Goal: Transaction & Acquisition: Obtain resource

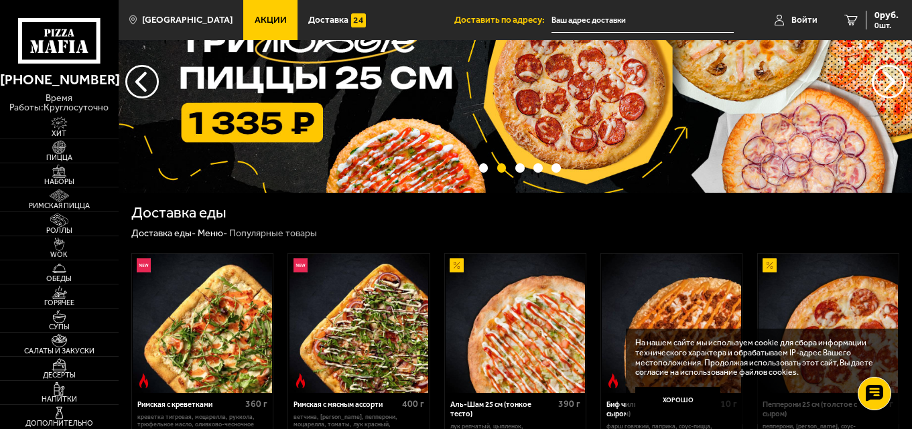
scroll to position [67, 0]
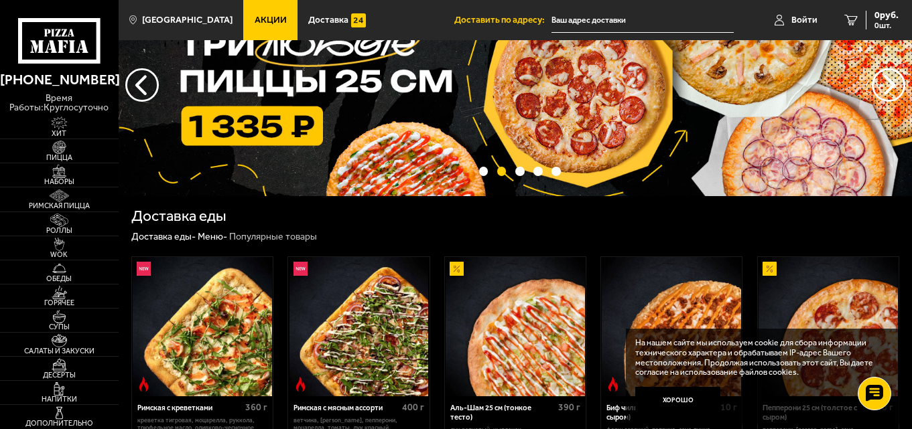
click at [255, 23] on span "Акции" at bounding box center [271, 19] width 32 height 9
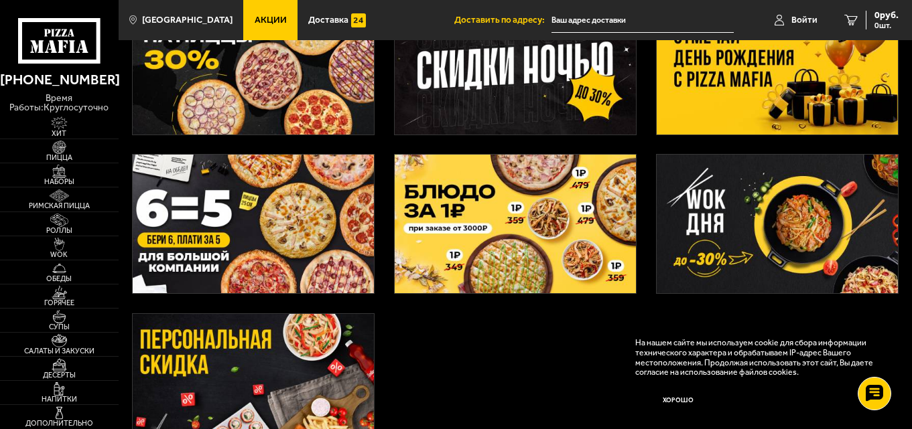
scroll to position [268, 0]
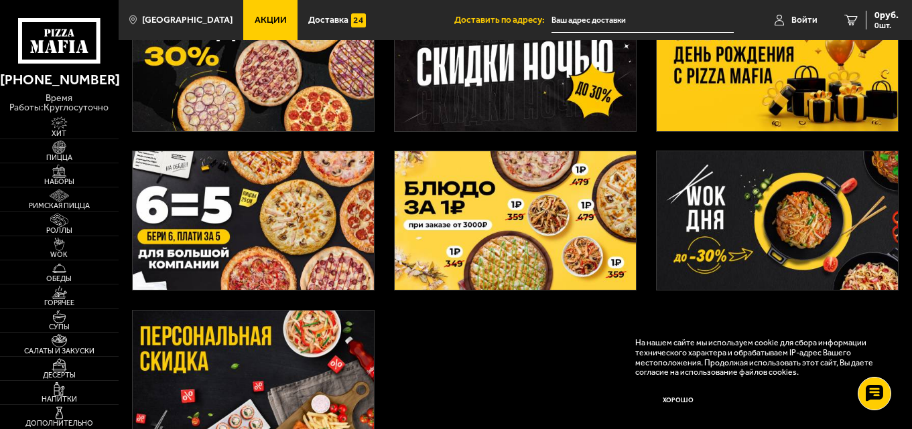
click at [533, 257] on img at bounding box center [516, 220] width 242 height 139
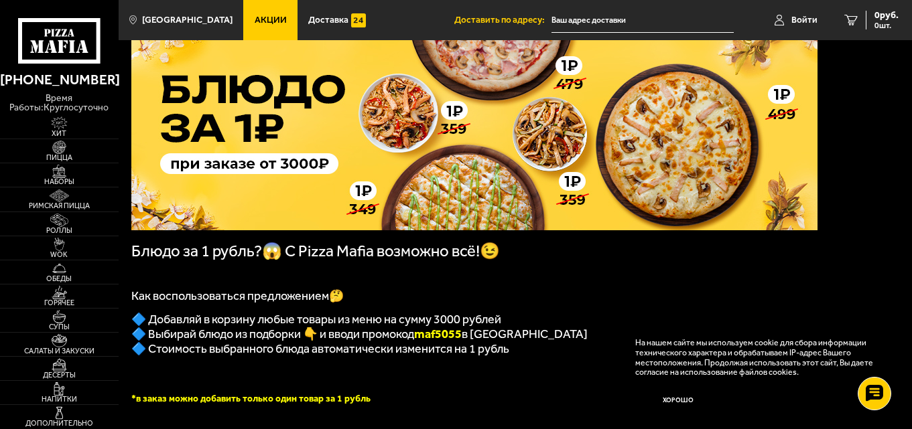
scroll to position [67, 0]
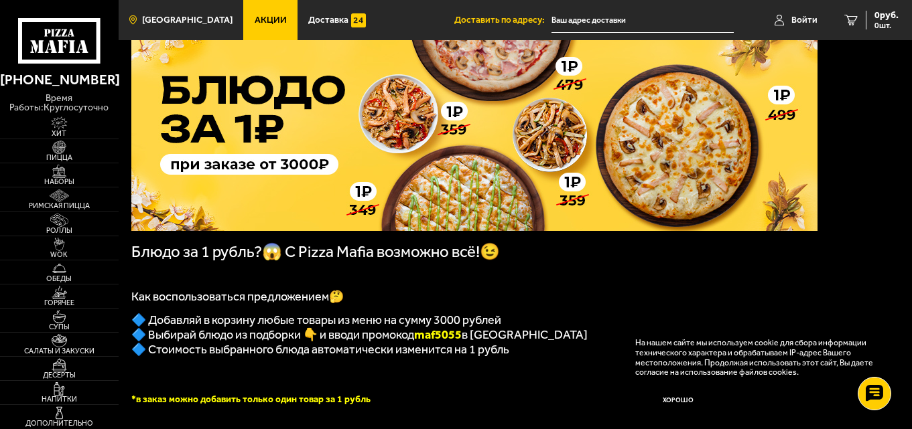
click at [180, 21] on span "[GEOGRAPHIC_DATA]" at bounding box center [187, 19] width 90 height 9
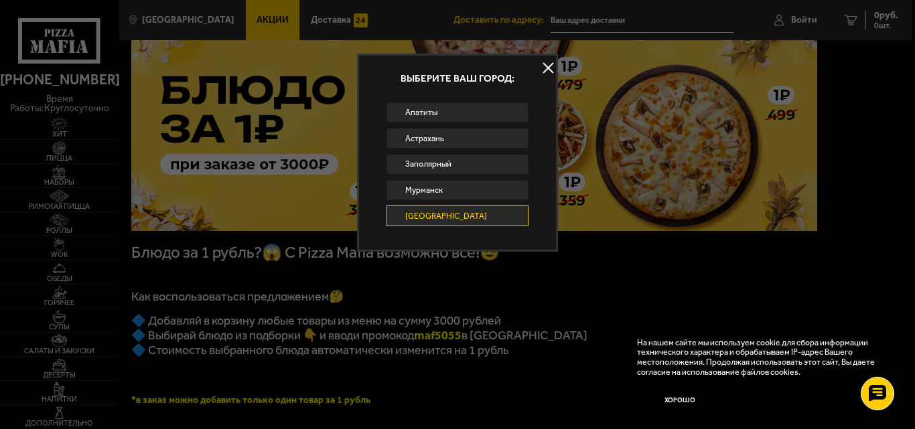
click at [543, 71] on button at bounding box center [548, 68] width 20 height 20
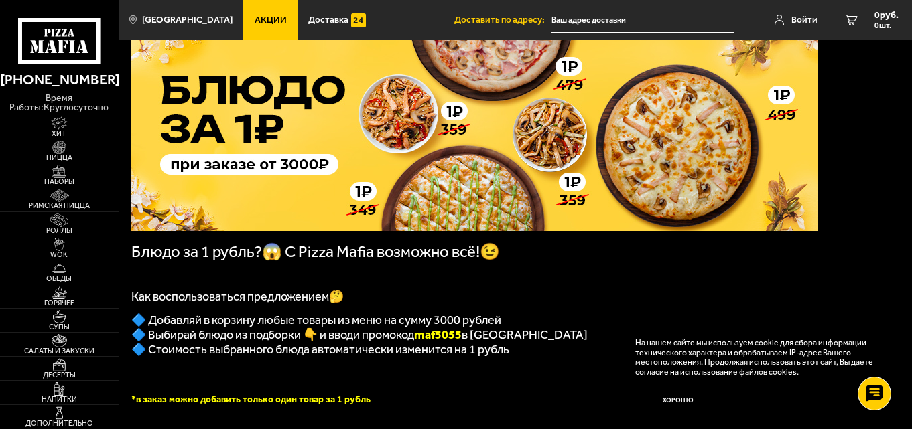
click at [450, 340] on b "maf5055" at bounding box center [438, 335] width 48 height 15
copy b "maf5055"
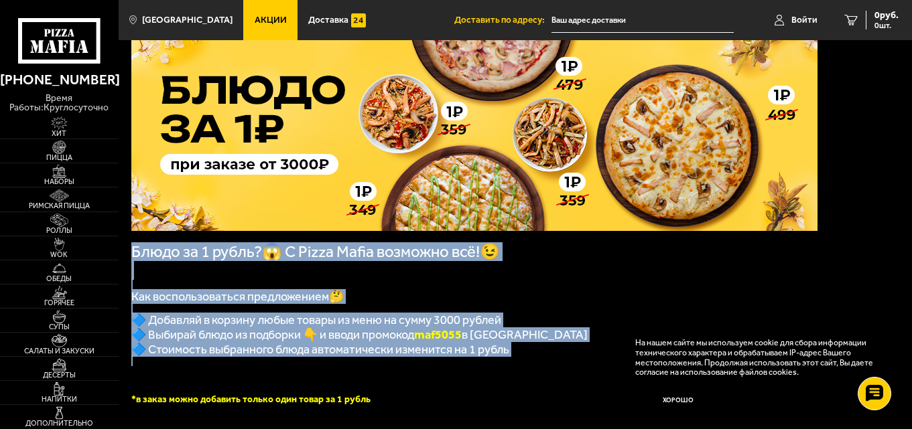
drag, startPoint x: 125, startPoint y: 253, endPoint x: 504, endPoint y: 371, distance: 397.9
copy div "Блюдо за 1 рубль?😱 С Pizza Mafia возможно всё!😉 Как воспользоваться предложение…"
